Goal: Task Accomplishment & Management: Manage account settings

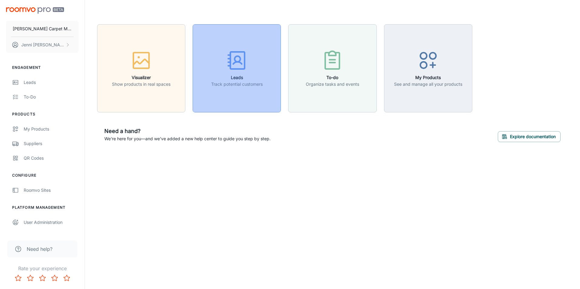
click at [238, 64] on icon "button" at bounding box center [236, 60] width 23 height 23
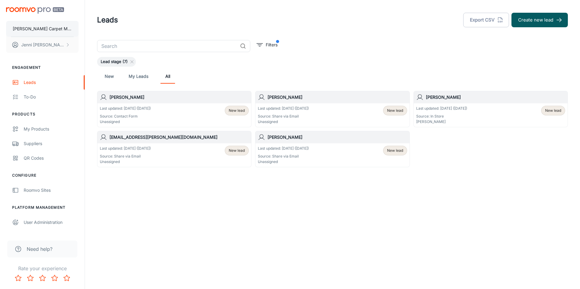
click at [56, 27] on p "[PERSON_NAME] Carpet Mill Outlet" at bounding box center [42, 28] width 59 height 7
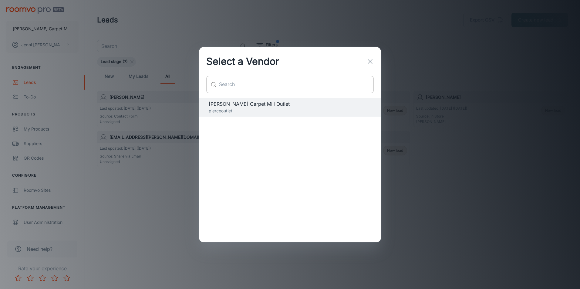
click at [256, 85] on input "text" at bounding box center [296, 84] width 155 height 17
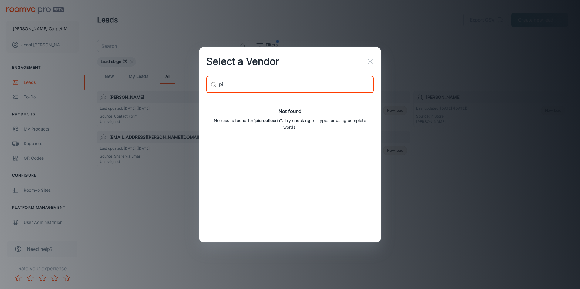
type input "p"
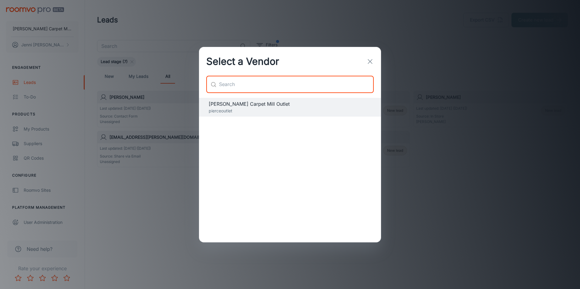
click at [369, 60] on line "button" at bounding box center [370, 61] width 4 height 4
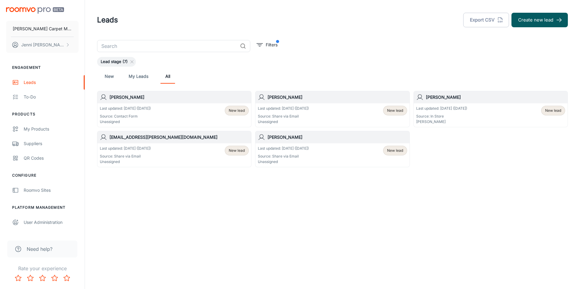
click at [437, 112] on div "Last updated: May 7 (121 days ago) Source: In Store Terry Walker" at bounding box center [441, 115] width 51 height 19
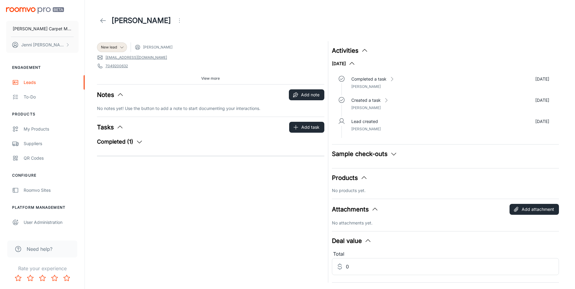
click at [102, 21] on icon at bounding box center [102, 20] width 7 height 7
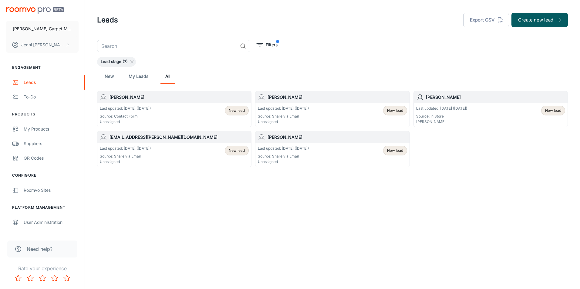
click at [166, 112] on div "Last updated: Sep 4 (1 days ago) Source: Contact Form Unassigned New lead" at bounding box center [174, 115] width 149 height 19
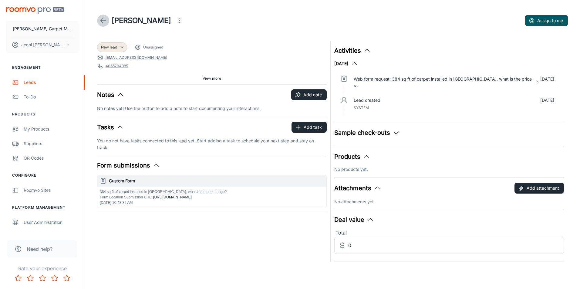
click at [101, 18] on icon at bounding box center [102, 20] width 7 height 7
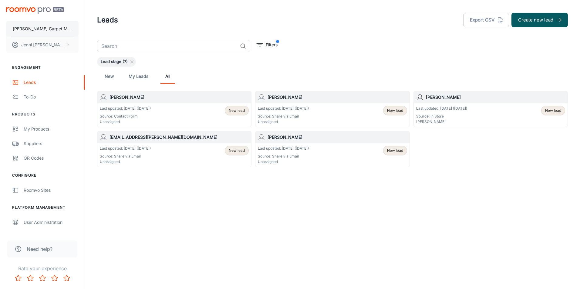
click at [63, 28] on button "[PERSON_NAME] Carpet Mill Outlet" at bounding box center [42, 29] width 72 height 16
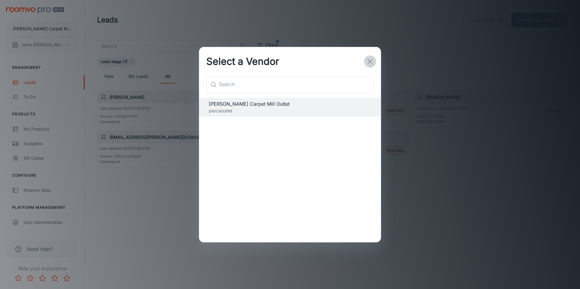
click at [368, 59] on icon "button" at bounding box center [369, 61] width 7 height 7
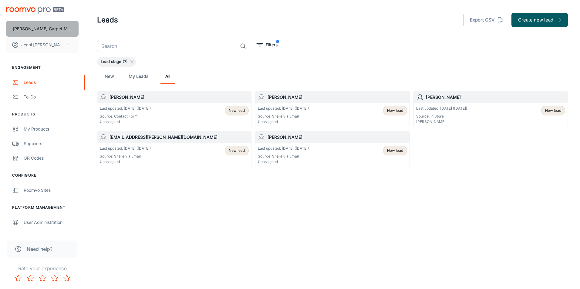
click at [32, 26] on p "[PERSON_NAME] Carpet Mill Outlet" at bounding box center [42, 28] width 59 height 7
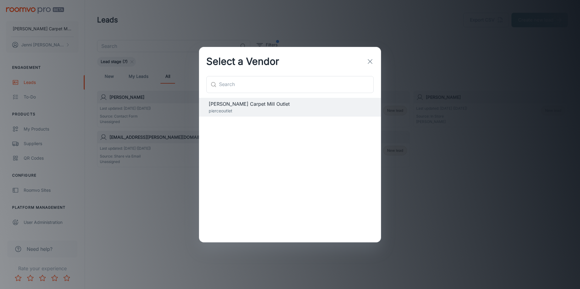
click at [369, 61] on line "button" at bounding box center [370, 61] width 4 height 4
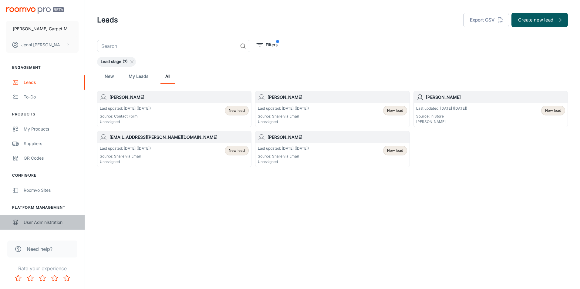
click at [33, 221] on div "User Administration" at bounding box center [51, 222] width 55 height 7
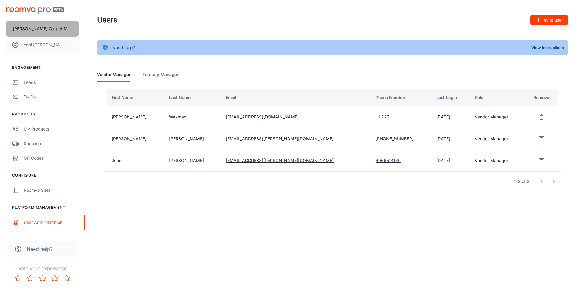
click at [41, 29] on p "[PERSON_NAME] Carpet Mill Outlet" at bounding box center [42, 28] width 59 height 7
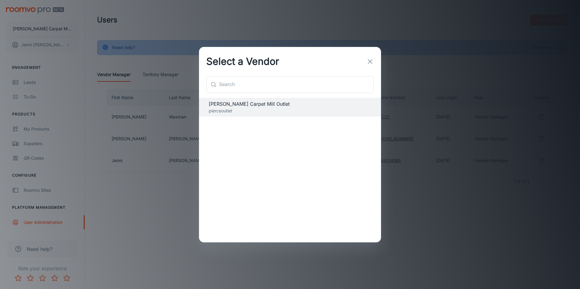
click at [371, 62] on line "button" at bounding box center [370, 61] width 4 height 4
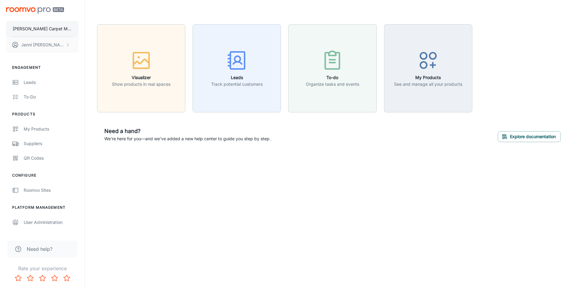
click at [38, 26] on p "[PERSON_NAME] Carpet Mill Outlet" at bounding box center [42, 28] width 59 height 7
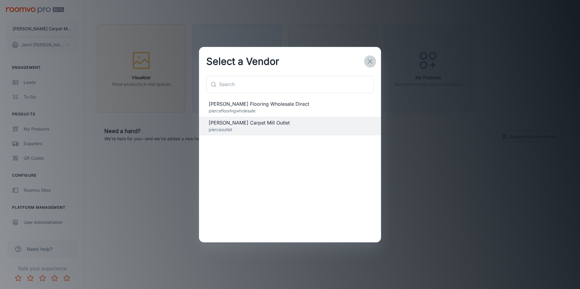
click at [371, 58] on icon "button" at bounding box center [369, 61] width 7 height 7
